Goal: Transaction & Acquisition: Purchase product/service

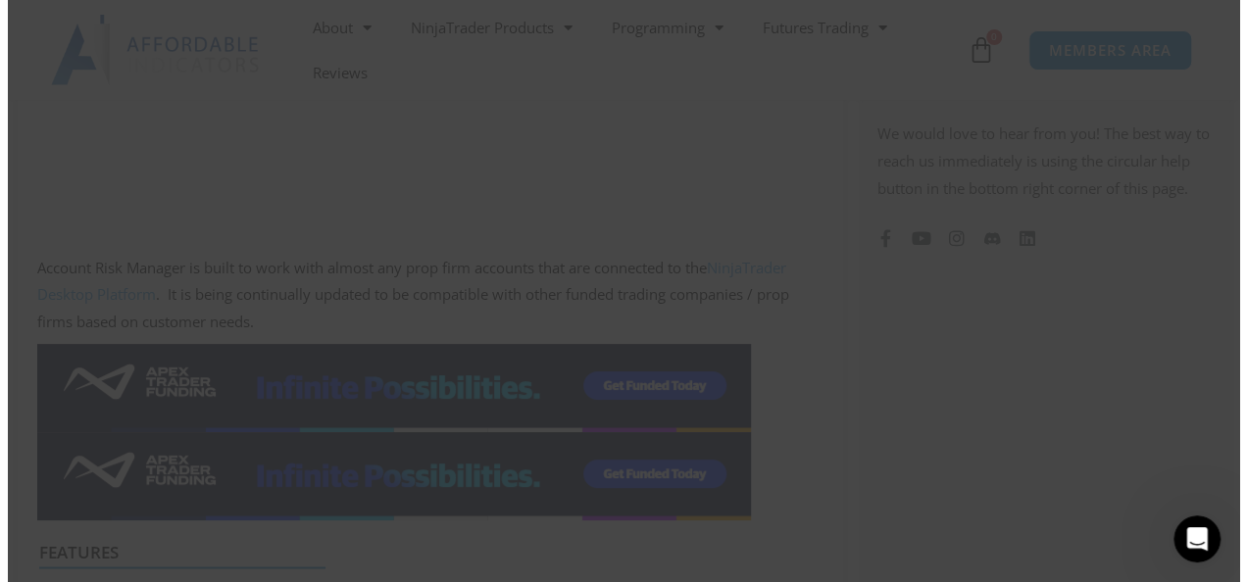
scroll to position [1474, 0]
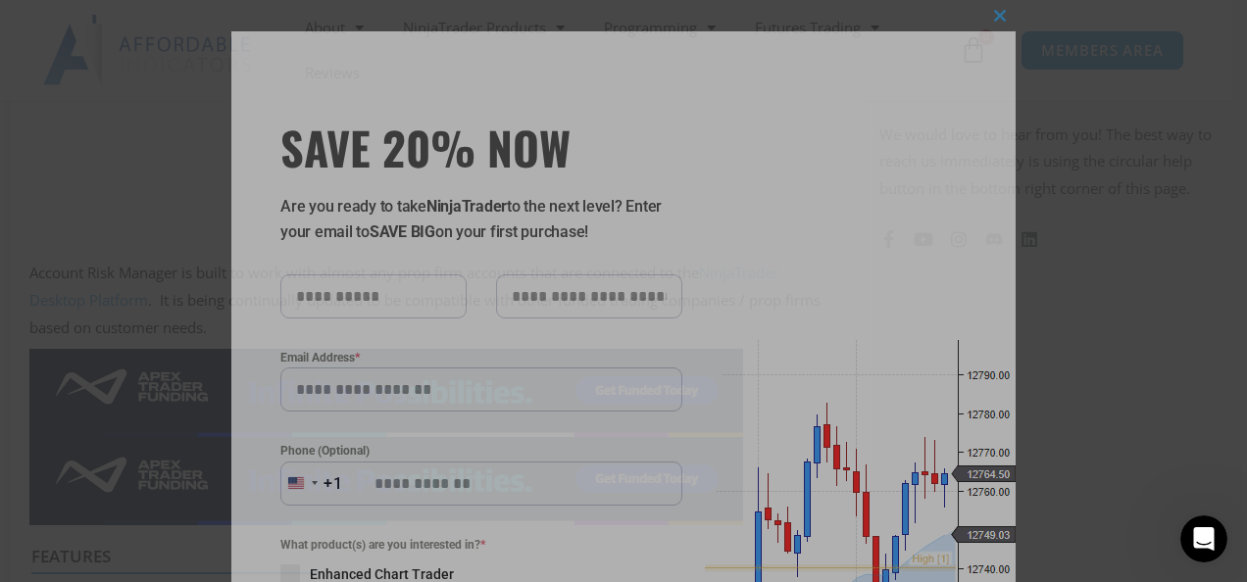
click at [867, 229] on div "Close this module SAVE 20% NOW Are you ready to take NinjaTrader to the next le…" at bounding box center [623, 522] width 784 height 982
click at [1086, 243] on div "Close this module SAVE 20% NOW Are you ready to take NinjaTrader to the next le…" at bounding box center [623, 291] width 1247 height 582
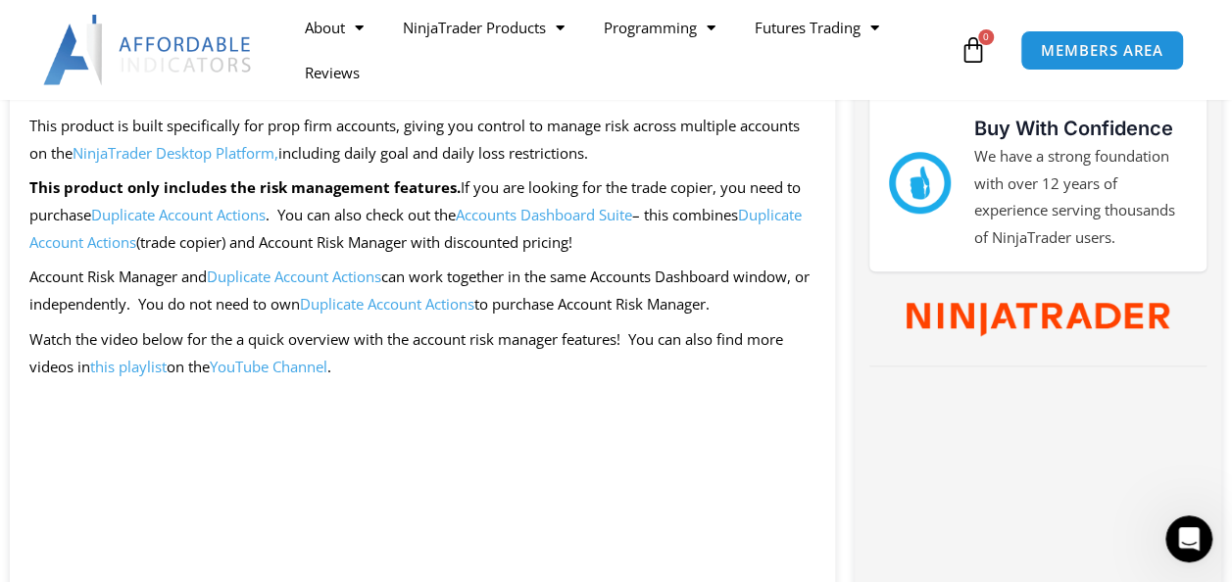
scroll to position [784, 0]
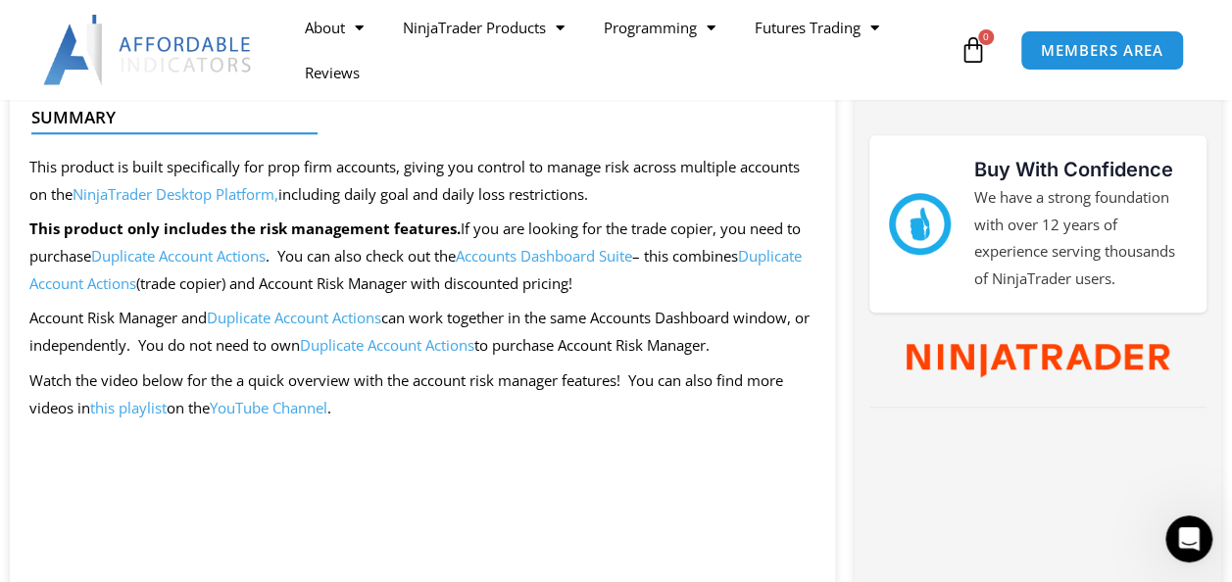
click at [321, 320] on link "Duplicate Account Actions" at bounding box center [294, 318] width 174 height 20
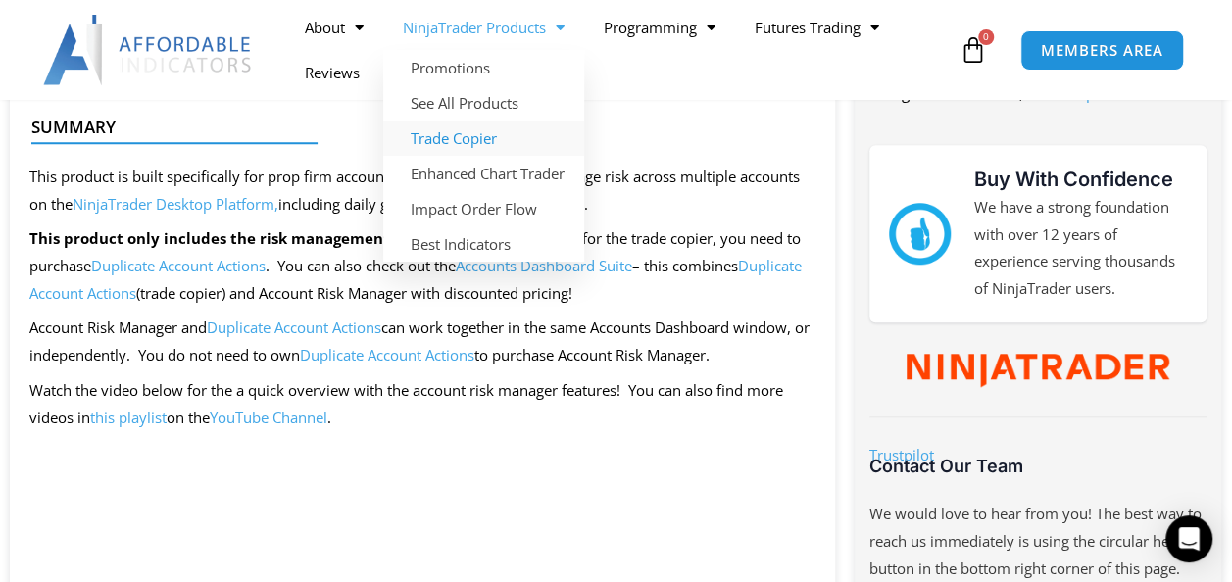
click at [439, 131] on link "Trade Copier" at bounding box center [483, 138] width 201 height 35
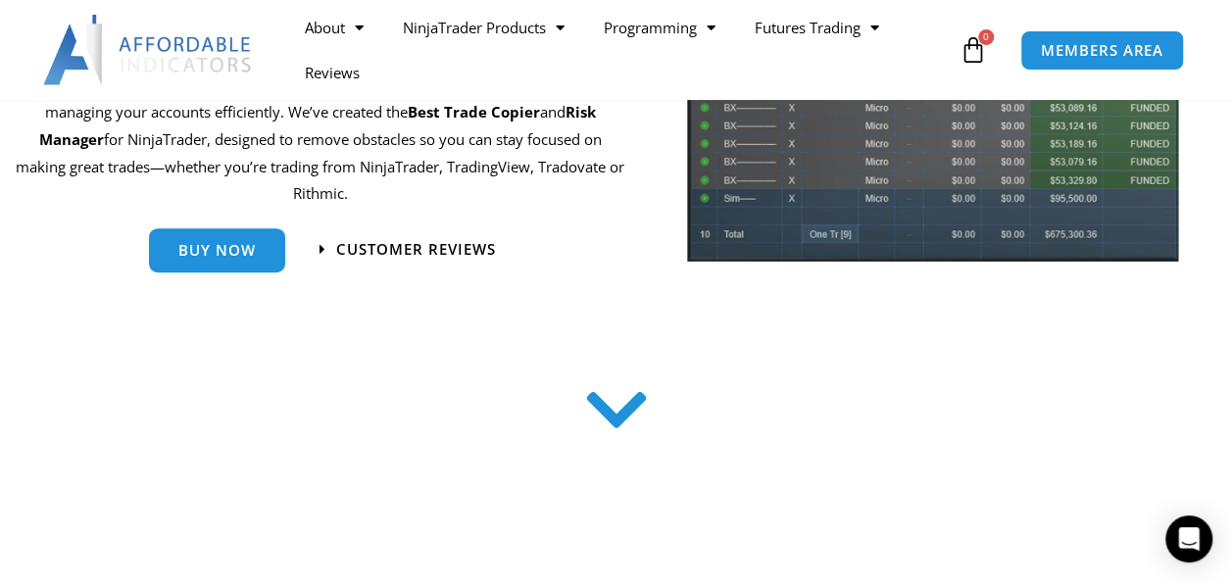
scroll to position [392, 0]
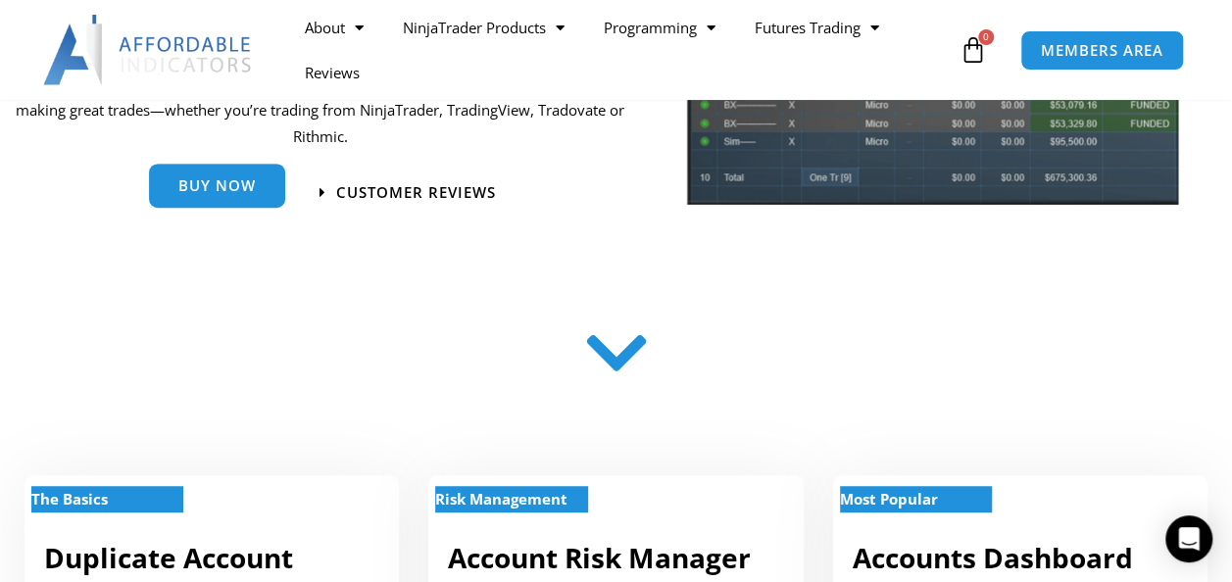
click at [197, 171] on link "Buy Now" at bounding box center [217, 186] width 136 height 44
